Goal: Navigation & Orientation: Find specific page/section

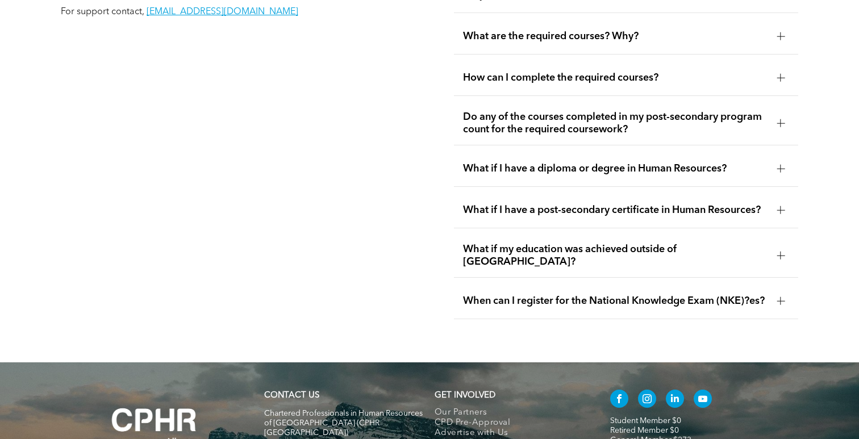
scroll to position [2051, 0]
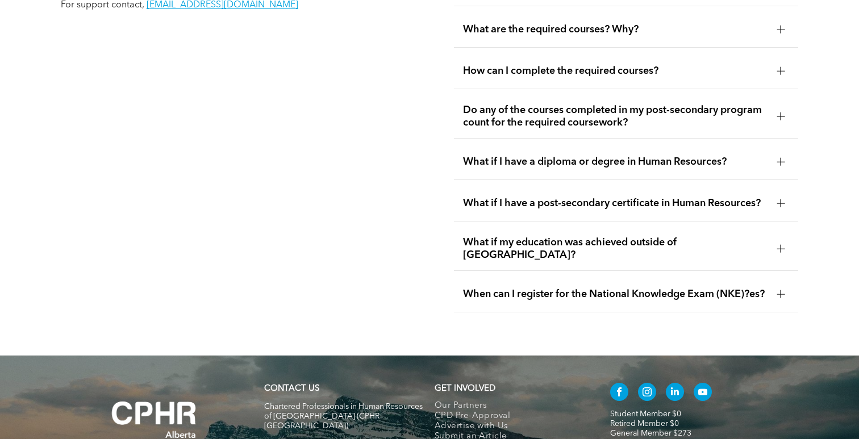
click at [781, 67] on div at bounding box center [781, 71] width 1 height 8
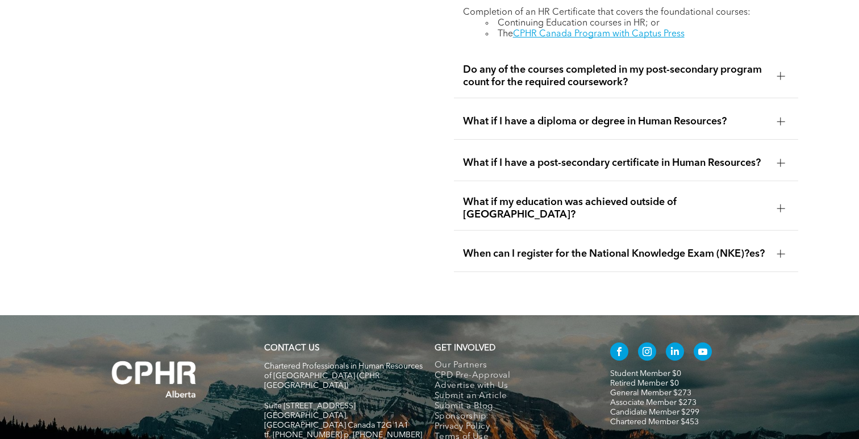
scroll to position [2178, 0]
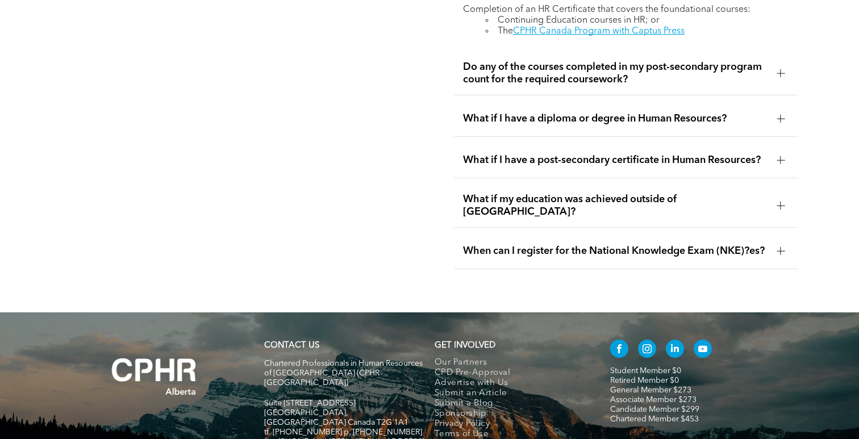
click at [784, 247] on div at bounding box center [781, 251] width 8 height 8
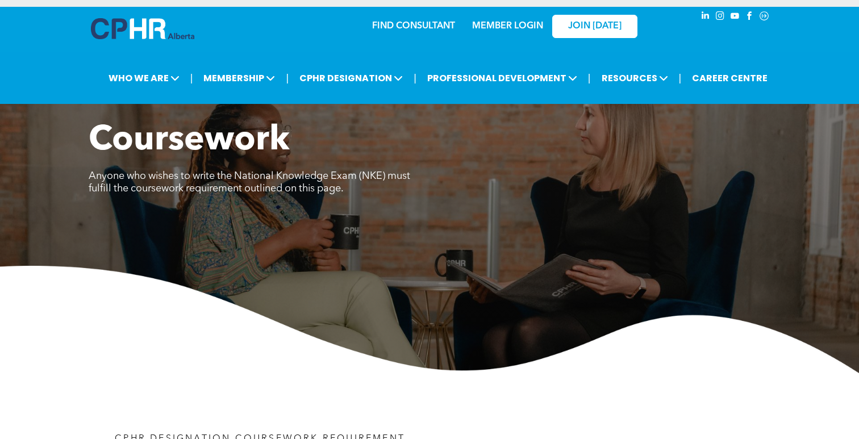
scroll to position [0, 0]
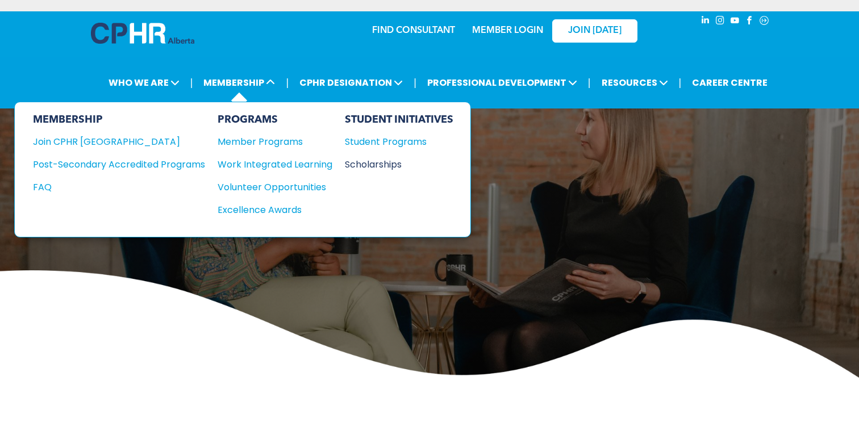
click at [363, 163] on div "Scholarships" at bounding box center [394, 164] width 98 height 14
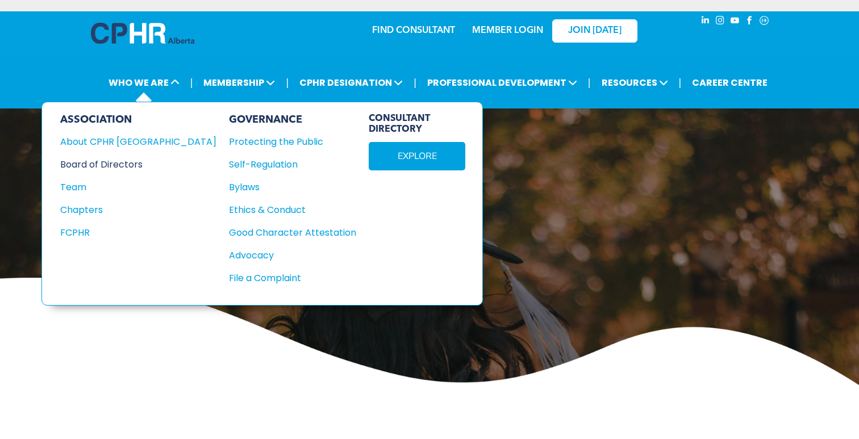
click at [114, 167] on div "Board of Directors" at bounding box center [130, 164] width 141 height 14
